Goal: Information Seeking & Learning: Learn about a topic

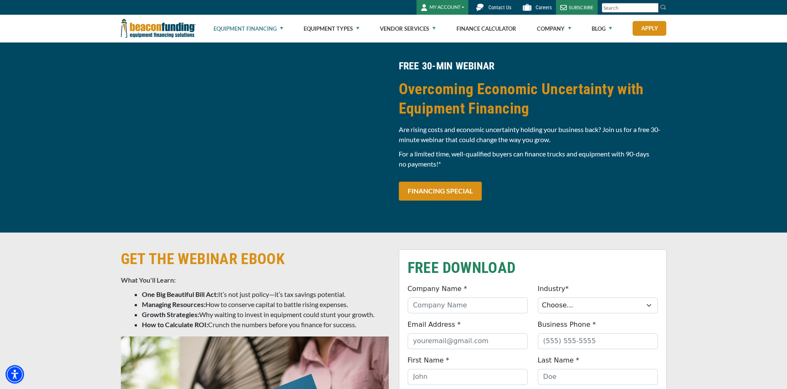
click at [279, 26] on link "Equipment Financing" at bounding box center [247, 28] width 69 height 27
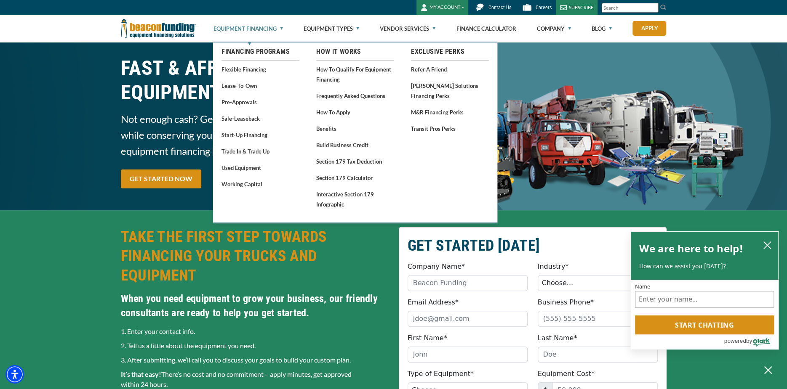
click at [287, 27] on ul "Equipment Financing Financing Programs Flexible Financing Lease-To-Own Pre-appr…" at bounding box center [439, 28] width 453 height 27
click at [280, 27] on link "Equipment Financing" at bounding box center [247, 28] width 69 height 27
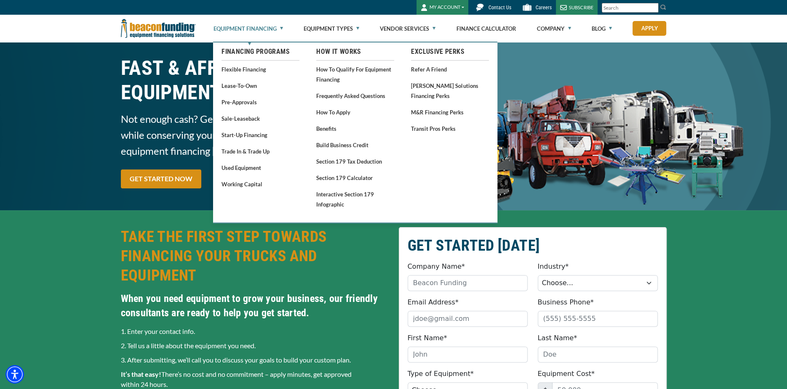
click at [279, 27] on link "Equipment Financing" at bounding box center [247, 28] width 69 height 27
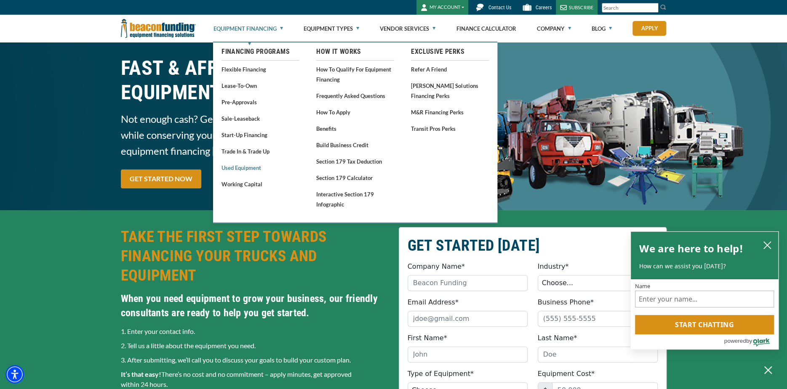
click at [251, 167] on link "Used Equipment" at bounding box center [260, 167] width 78 height 11
